Goal: Check status: Check status

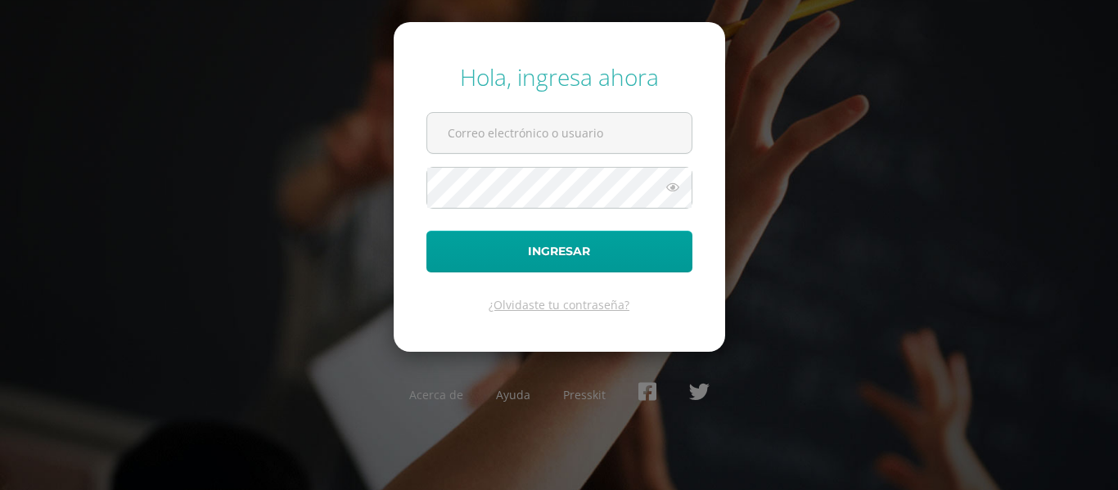
type input "202407@colegioelfaro.edu.gt"
click at [426, 231] on button "Ingresar" at bounding box center [559, 252] width 266 height 42
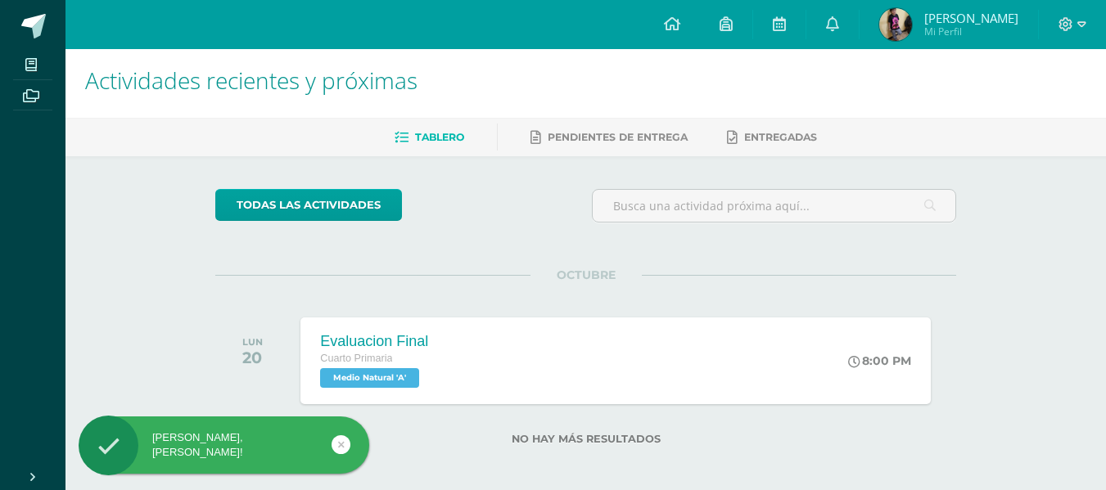
scroll to position [13, 0]
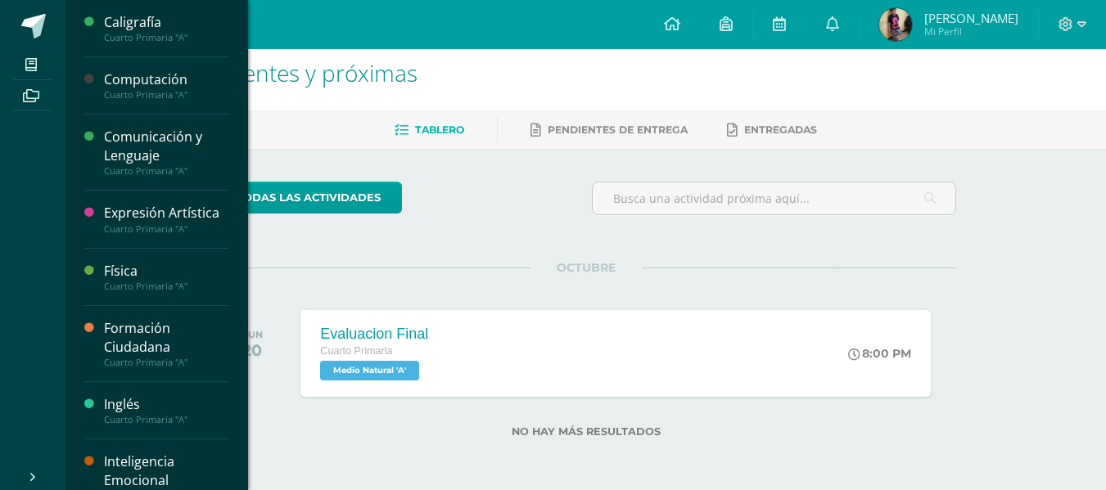
click at [120, 144] on div "Comunicación y Lenguaje" at bounding box center [166, 147] width 124 height 38
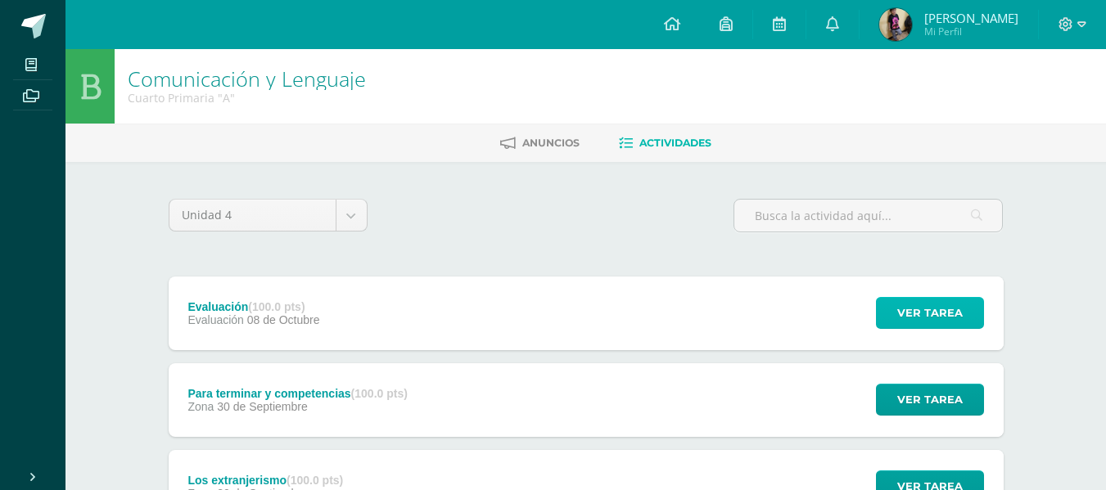
click at [928, 312] on span "Ver tarea" at bounding box center [929, 313] width 65 height 30
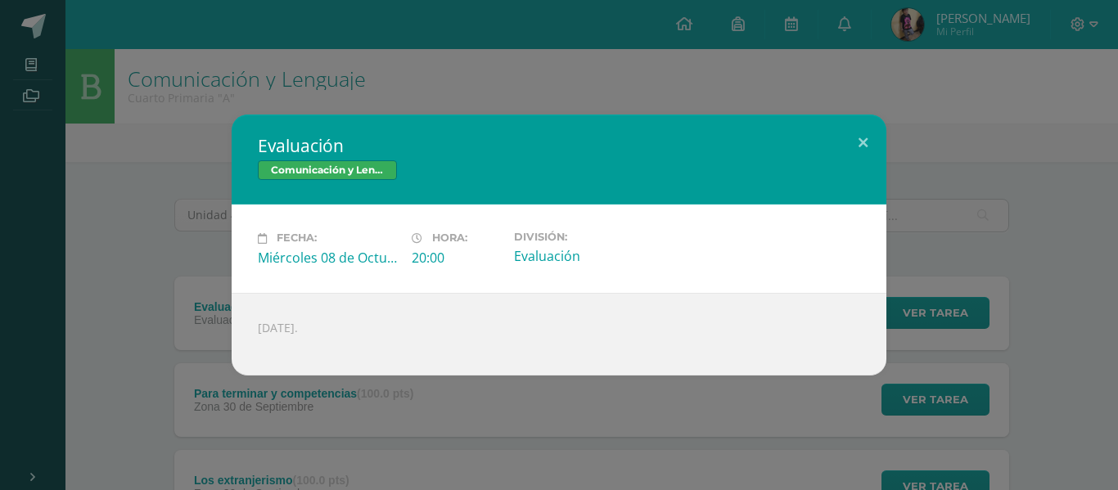
click at [974, 168] on div "Evaluación Comunicación y Lenguaje Fecha: Miércoles 08 de Octubre Hora: 20:00 D…" at bounding box center [559, 245] width 1105 height 260
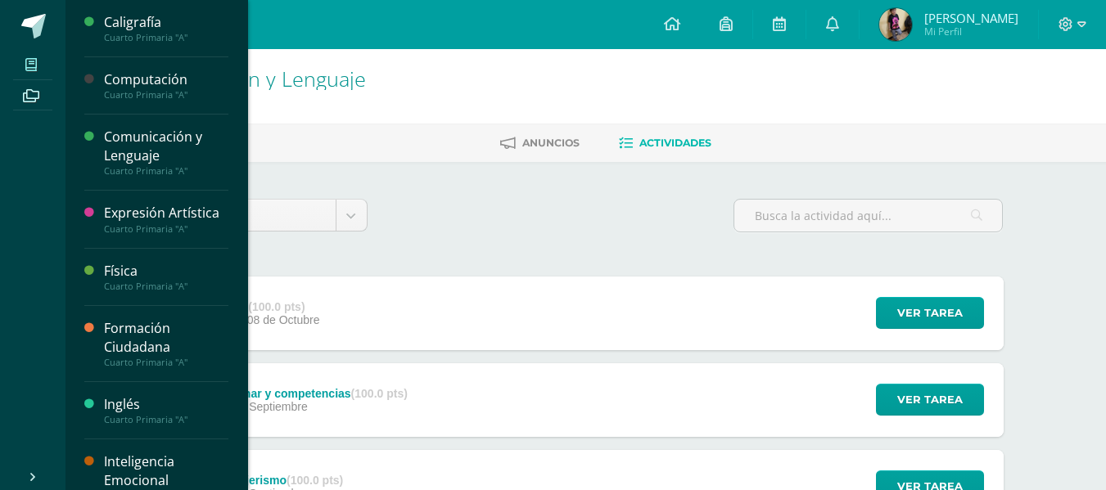
click at [30, 63] on icon at bounding box center [30, 64] width 11 height 13
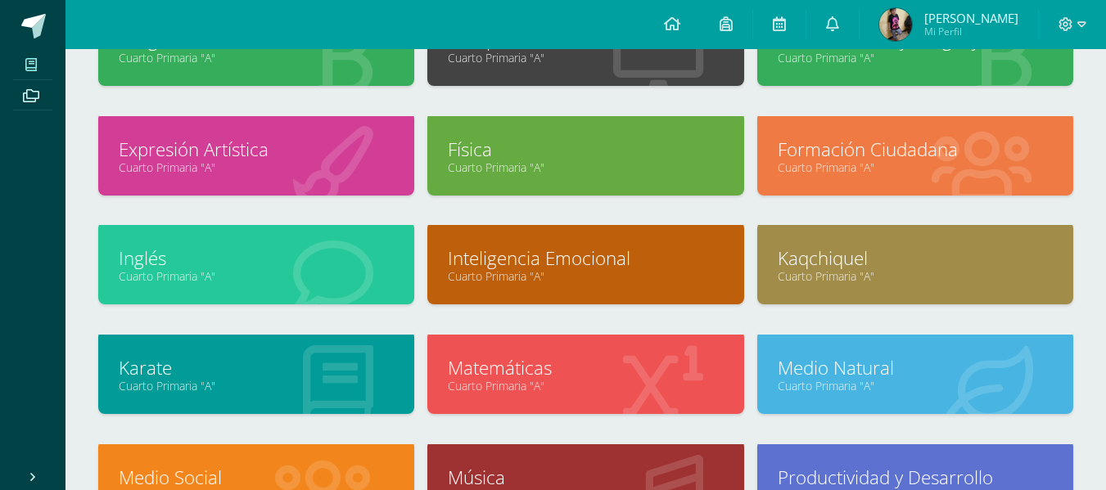
scroll to position [62, 0]
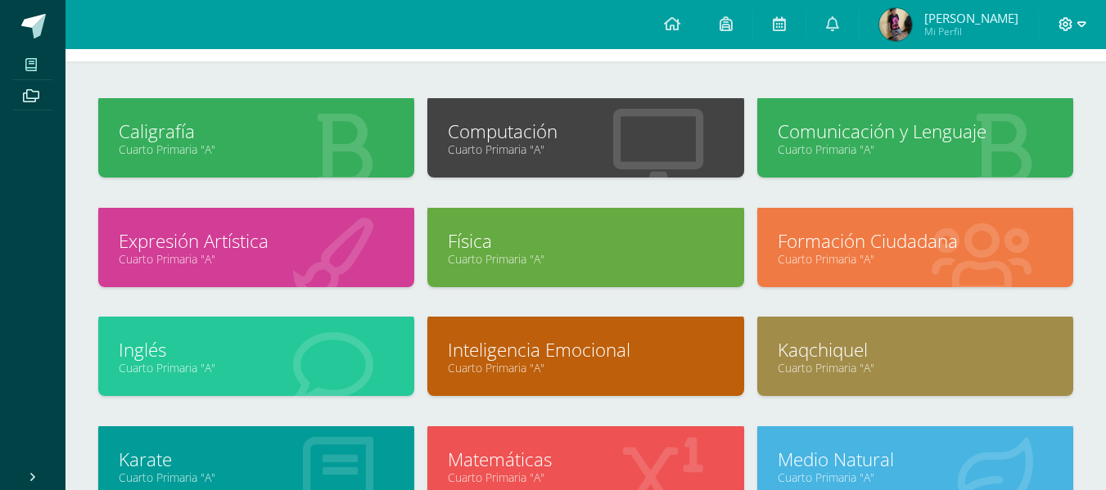
click at [1071, 22] on icon at bounding box center [1065, 24] width 15 height 15
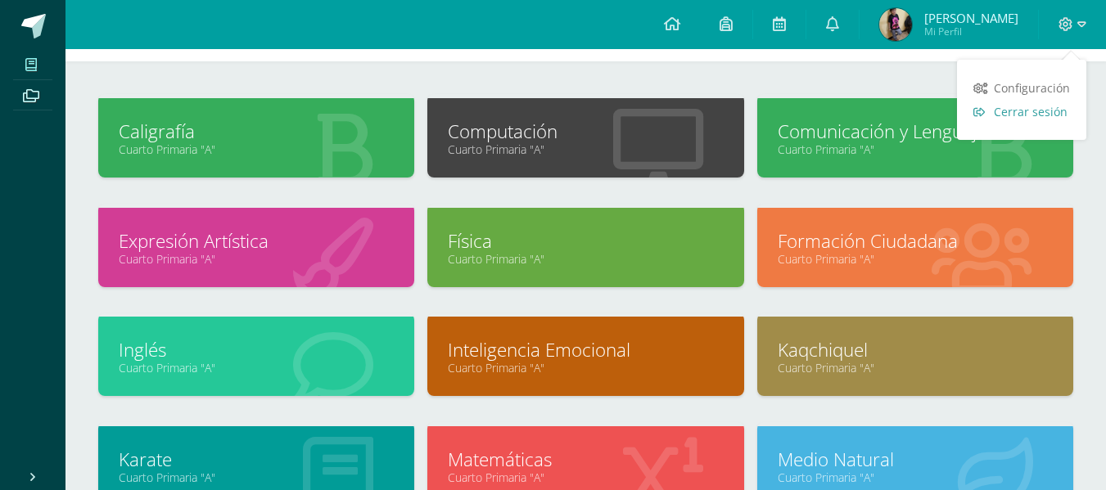
click at [1008, 111] on span "Cerrar sesión" at bounding box center [1031, 112] width 74 height 16
